Goal: Transaction & Acquisition: Book appointment/travel/reservation

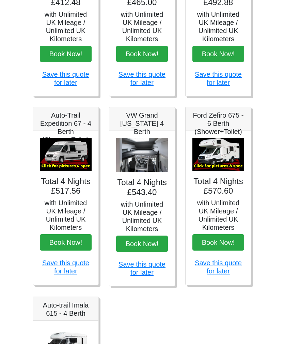
scroll to position [186, 0]
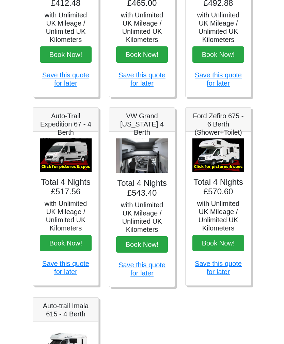
click at [215, 244] on button "Book Now!" at bounding box center [219, 243] width 52 height 16
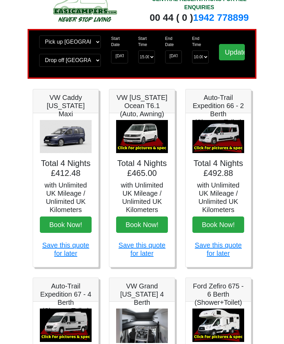
scroll to position [0, 0]
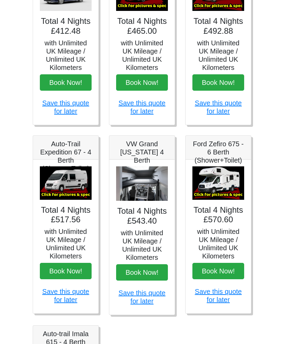
click at [225, 188] on img at bounding box center [219, 183] width 52 height 33
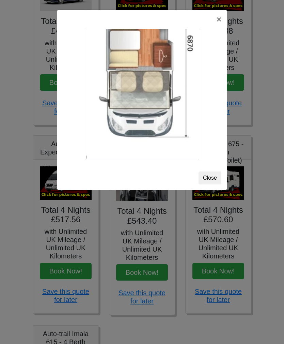
scroll to position [1217, 0]
click at [215, 175] on button "Close" at bounding box center [210, 177] width 23 height 13
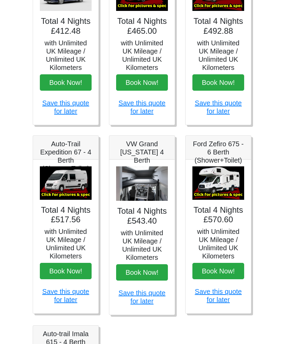
click at [222, 271] on button "Book Now!" at bounding box center [219, 271] width 52 height 16
